Goal: Task Accomplishment & Management: Manage account settings

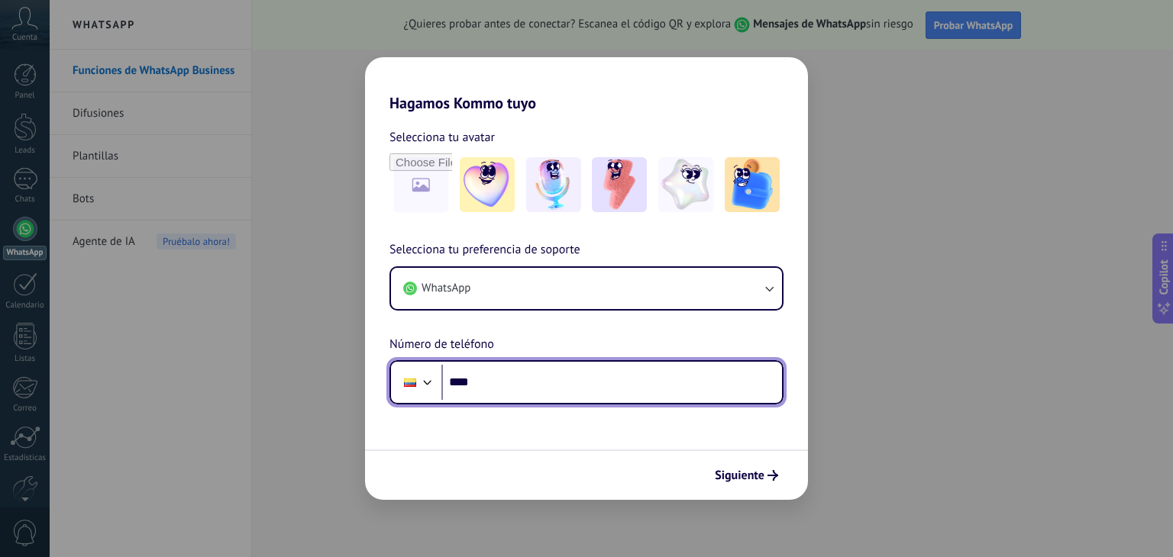
click at [519, 383] on input "****" at bounding box center [611, 382] width 340 height 35
type input "**********"
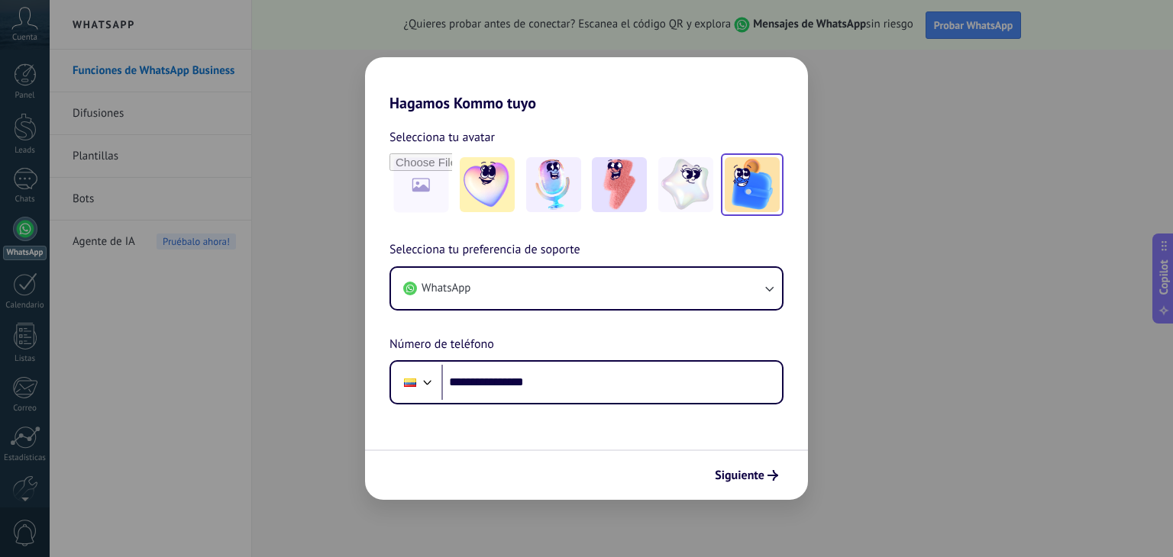
click at [760, 172] on img at bounding box center [751, 184] width 55 height 55
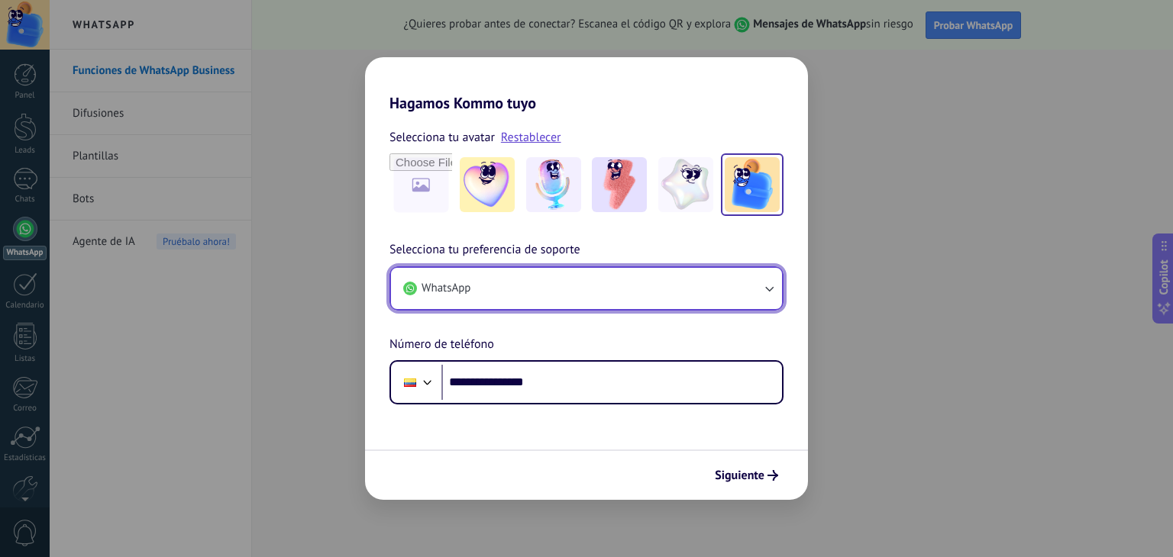
click at [767, 286] on icon "button" at bounding box center [768, 288] width 15 height 15
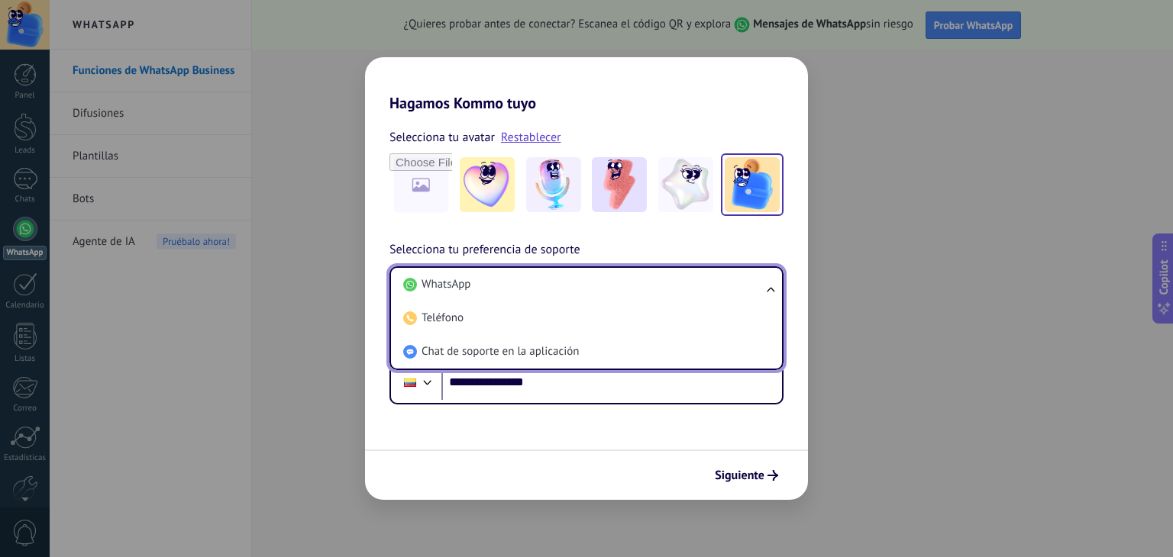
click at [767, 287] on ul "WhatsApp Teléfono Chat de soporte en la aplicación" at bounding box center [586, 318] width 394 height 104
click at [773, 293] on ul "WhatsApp Teléfono Chat de soporte en la aplicación" at bounding box center [586, 318] width 394 height 104
click at [769, 289] on ul "WhatsApp Teléfono Chat de soporte en la aplicación" at bounding box center [586, 318] width 394 height 104
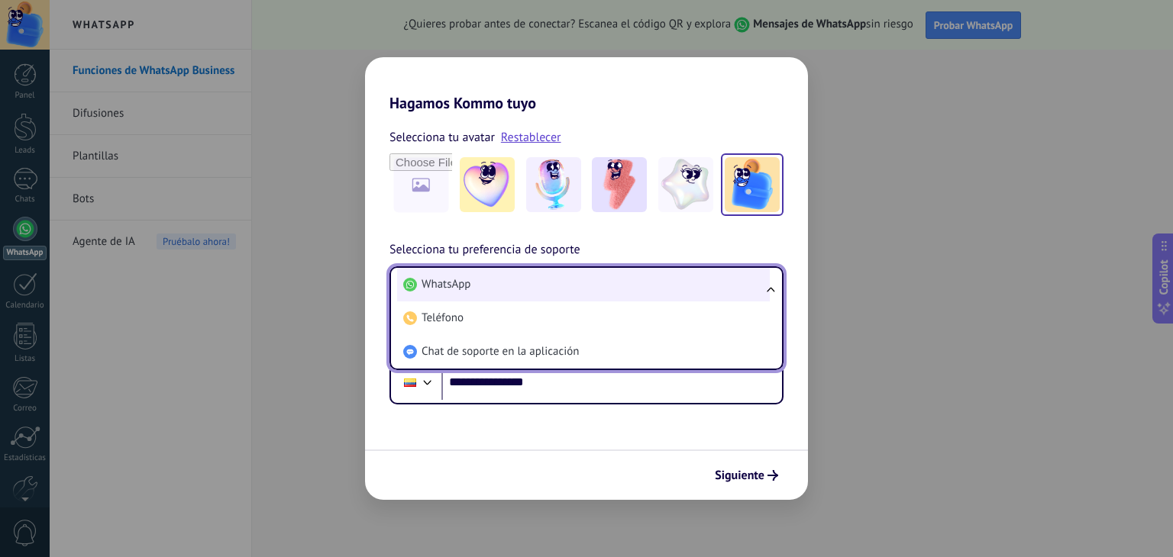
click at [513, 297] on li "WhatsApp" at bounding box center [583, 285] width 373 height 34
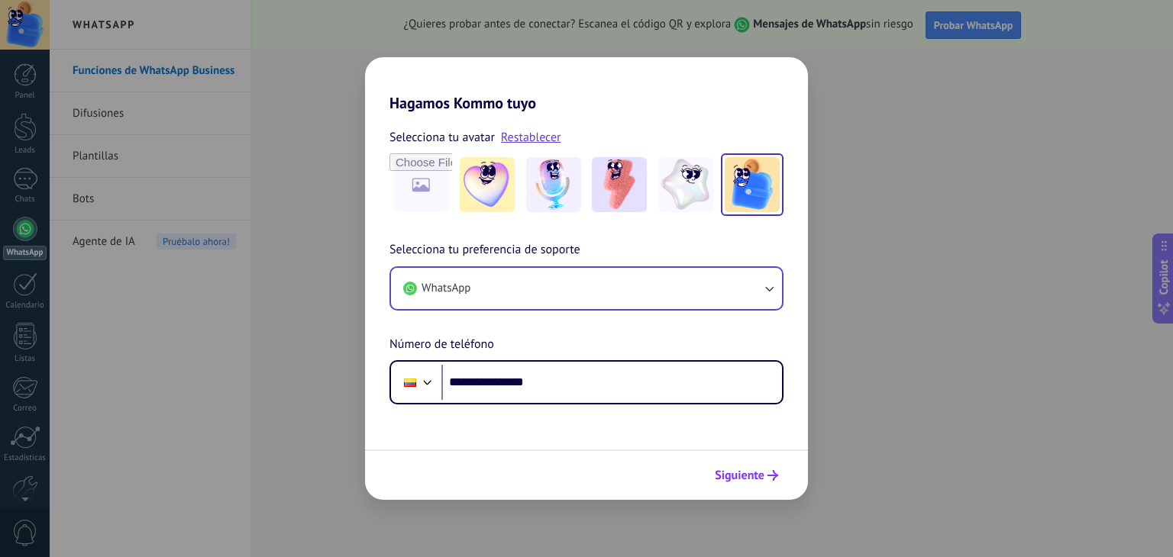
click at [747, 470] on span "Siguiente" at bounding box center [740, 475] width 50 height 11
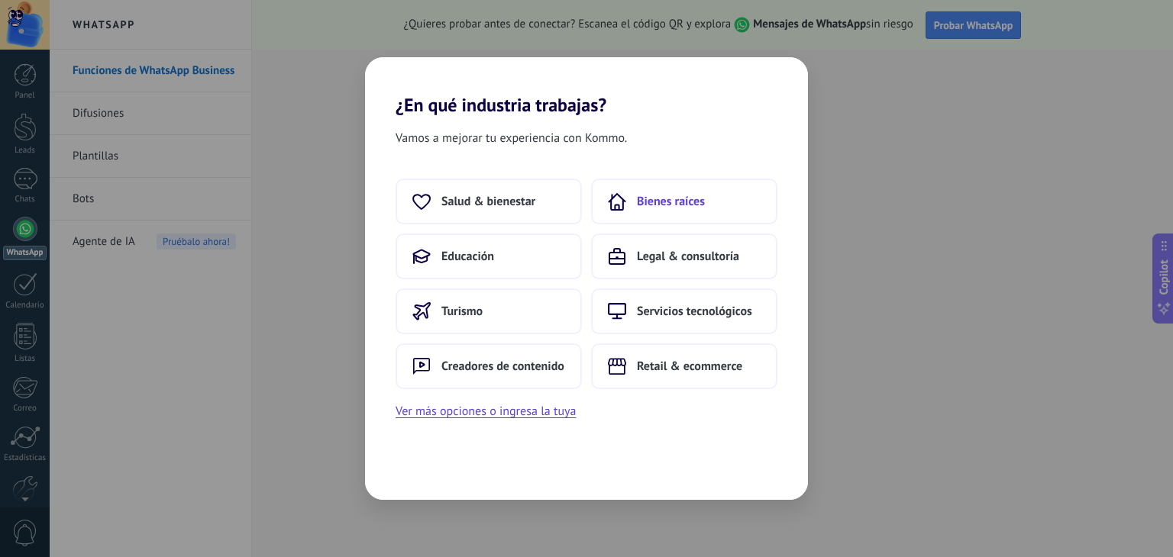
click at [680, 218] on button "Bienes raíces" at bounding box center [684, 202] width 186 height 46
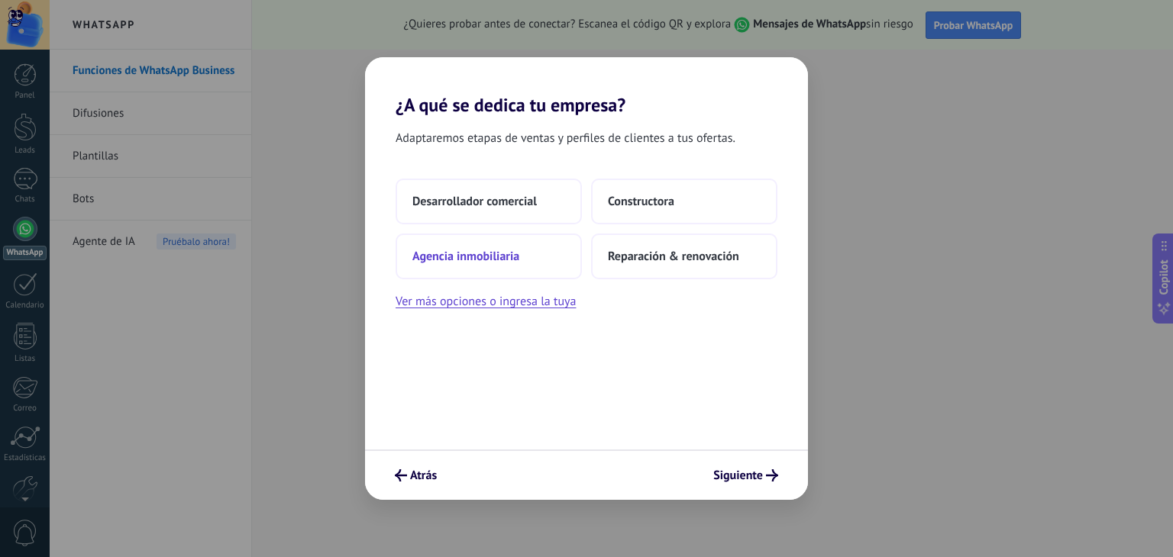
click at [528, 263] on button "Agencia inmobiliaria" at bounding box center [488, 257] width 186 height 46
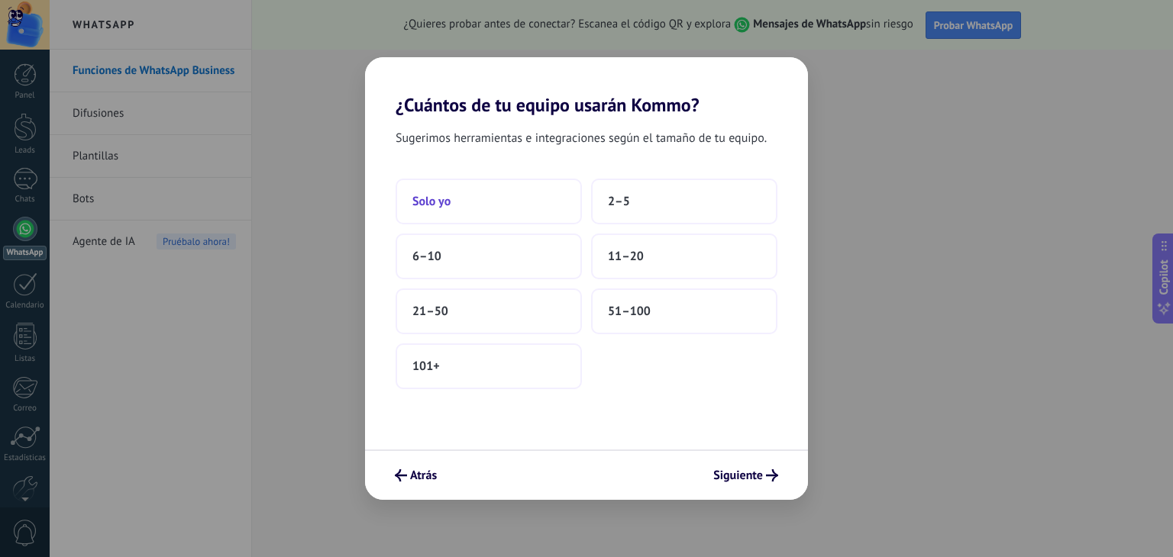
click at [517, 215] on button "Solo yo" at bounding box center [488, 202] width 186 height 46
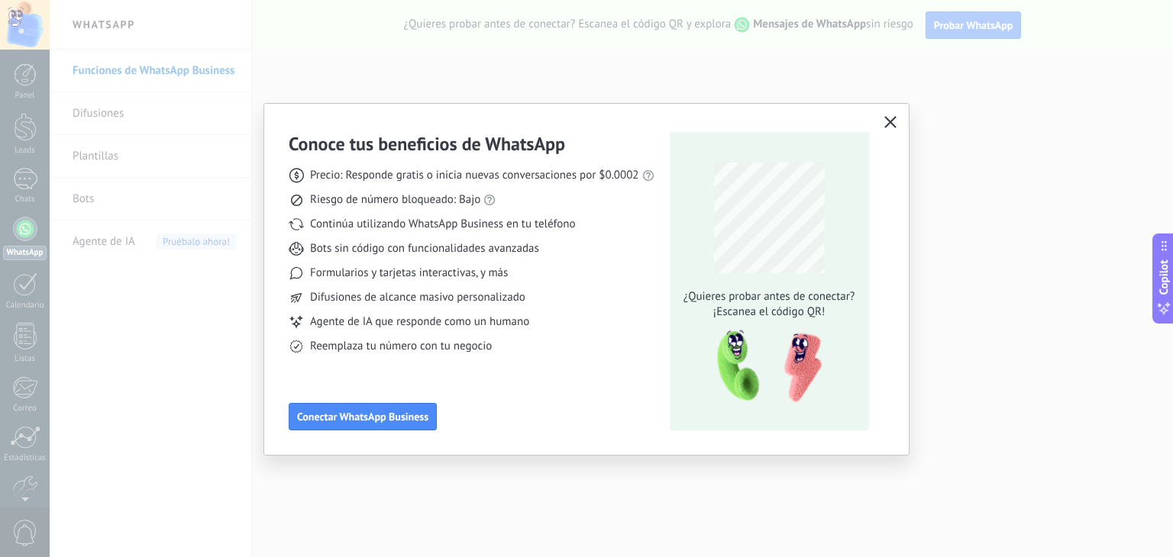
click at [895, 116] on button "button" at bounding box center [890, 122] width 20 height 21
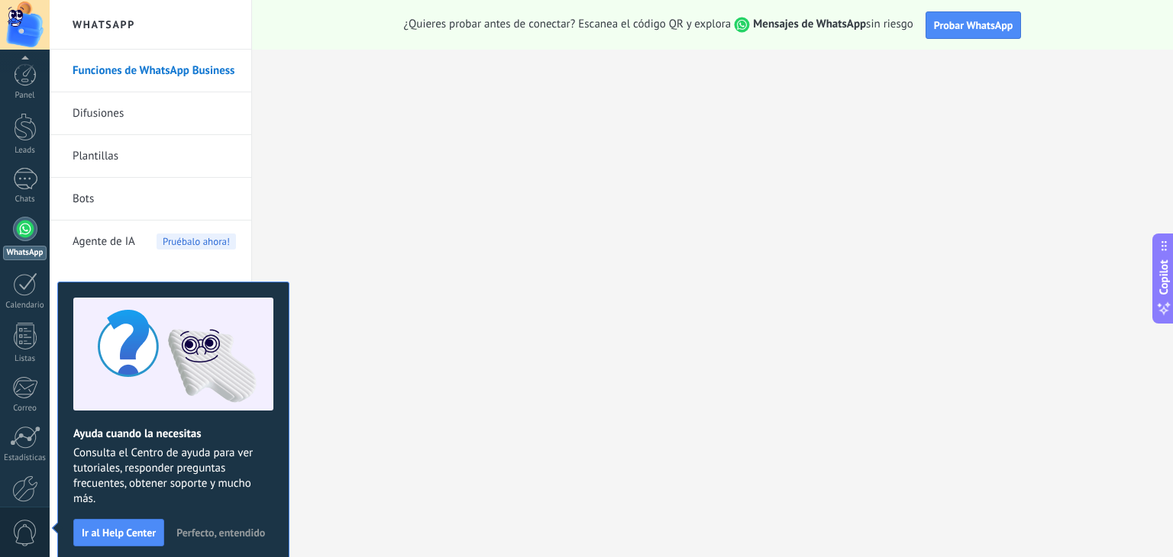
scroll to position [77, 0]
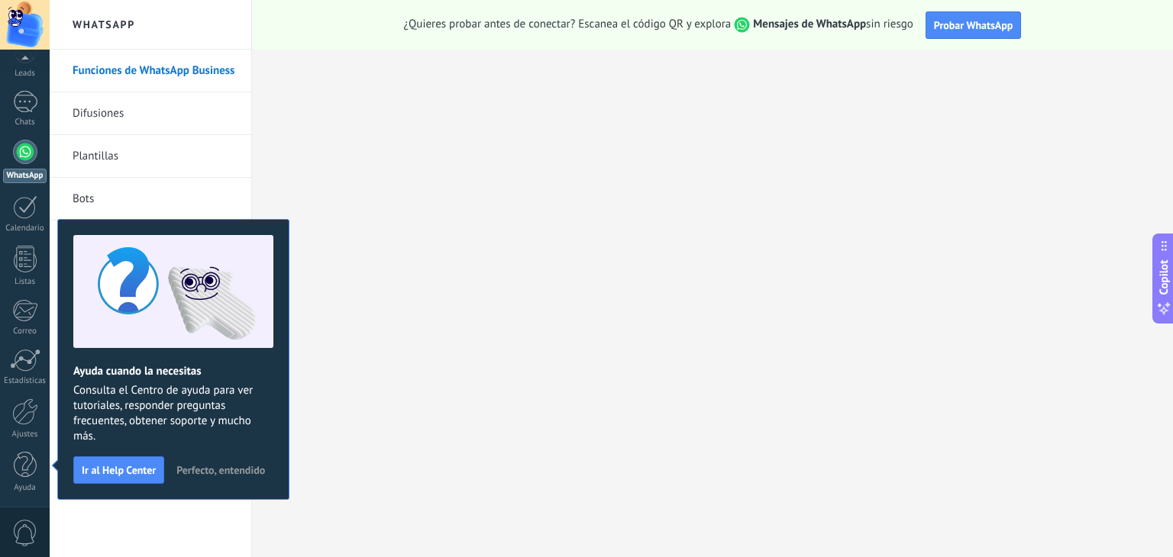
click at [226, 469] on span "Perfecto, entendido" at bounding box center [220, 470] width 89 height 11
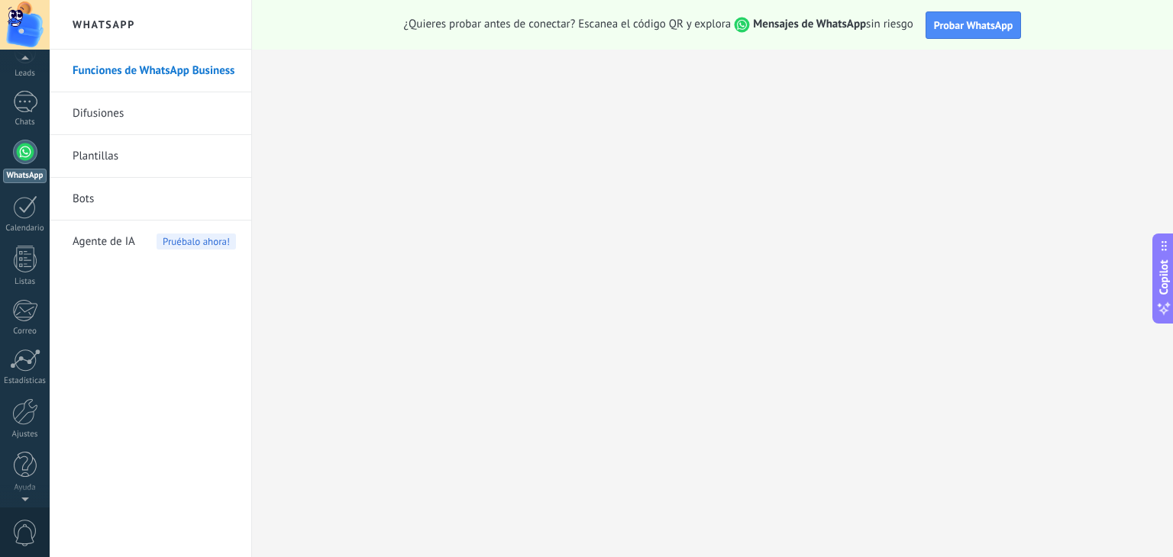
scroll to position [0, 0]
click at [150, 77] on link "Funciones de WhatsApp Business" at bounding box center [154, 71] width 163 height 43
click at [19, 242] on link "WhatsApp" at bounding box center [25, 239] width 50 height 44
click at [22, 424] on div at bounding box center [25, 412] width 26 height 27
